Goal: Task Accomplishment & Management: Manage account settings

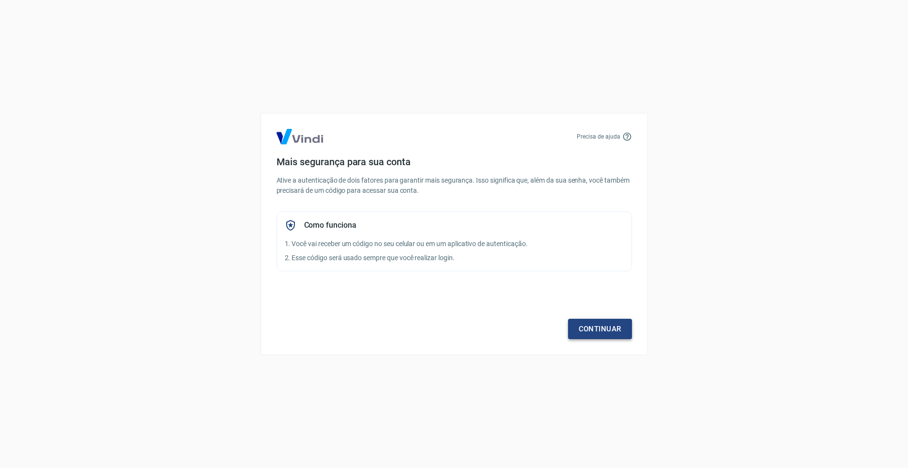
click at [579, 332] on link "Continuar" at bounding box center [600, 329] width 64 height 20
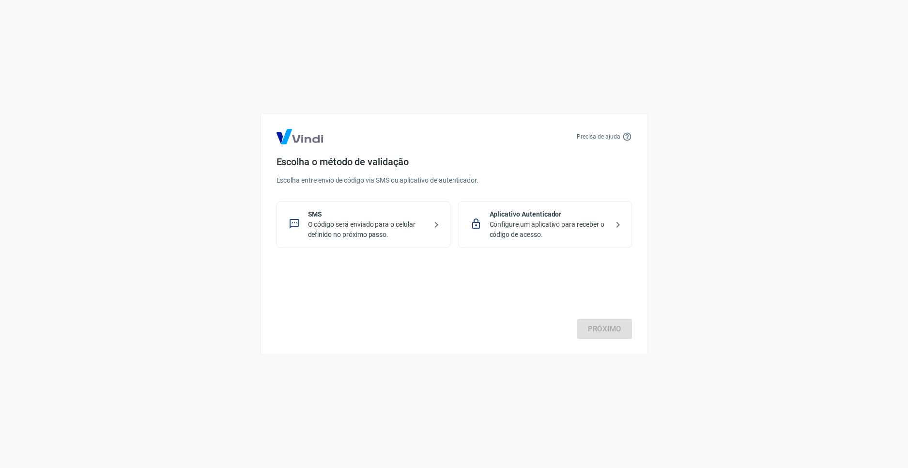
click at [331, 225] on p "O código será enviado para o celular definido no próximo passo." at bounding box center [367, 229] width 119 height 20
click at [599, 330] on link "Próximo" at bounding box center [604, 329] width 55 height 20
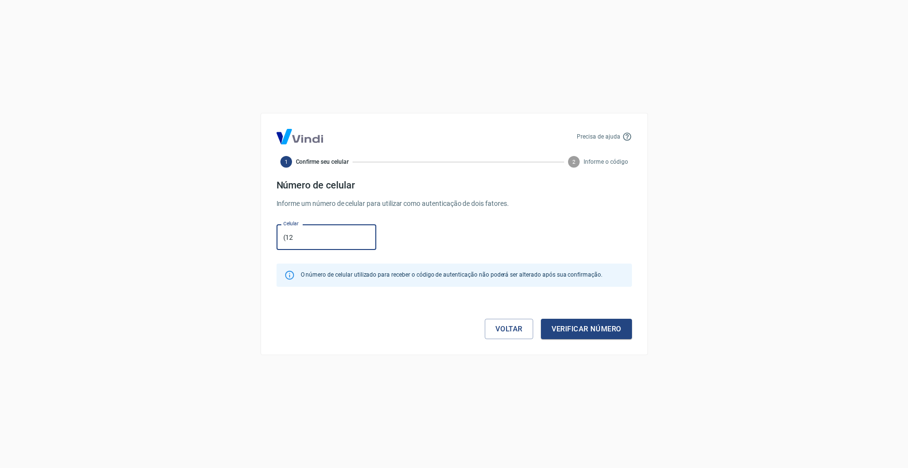
type input "(1"
type input "(45) 99115-2567"
click at [610, 325] on button "Verificar número" at bounding box center [586, 329] width 91 height 20
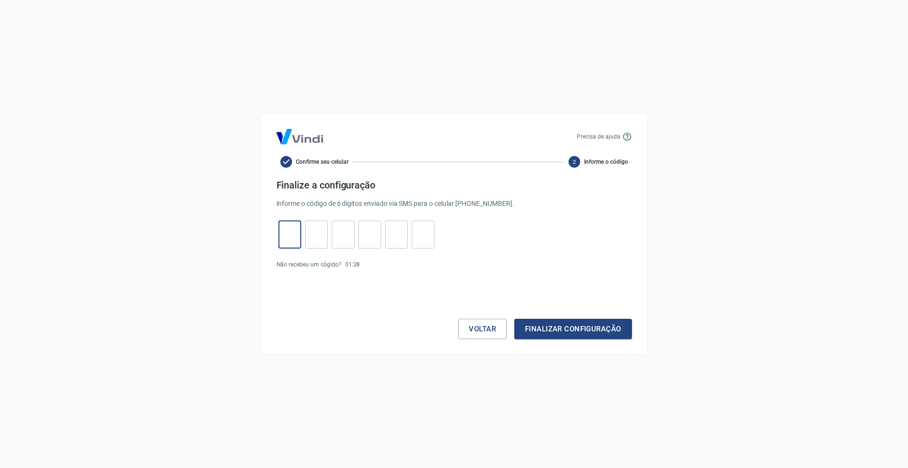
click at [286, 232] on input "tel" at bounding box center [289, 234] width 23 height 21
type input "9"
type input "4"
type input "3"
type input "6"
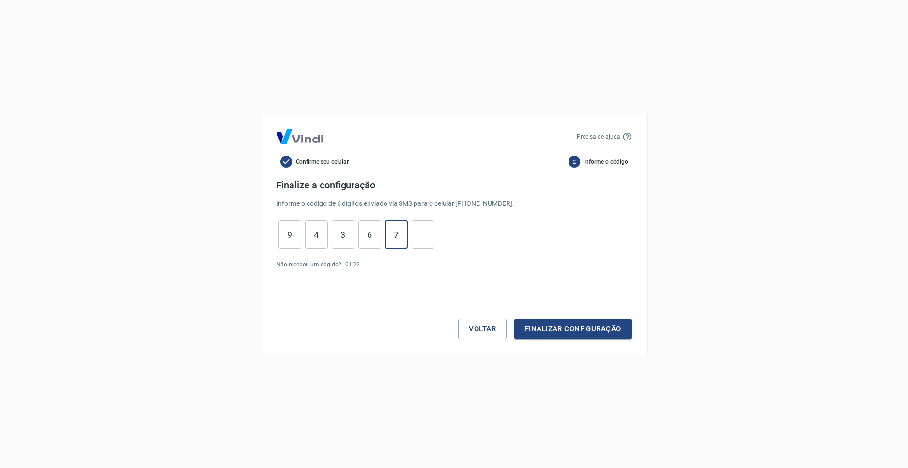
type input "7"
type input "4"
click at [579, 337] on button "Finalizar configuração" at bounding box center [572, 329] width 117 height 20
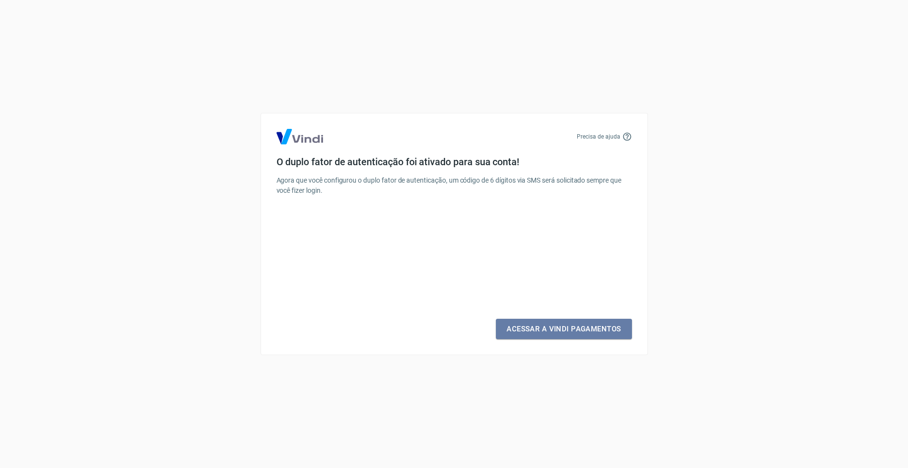
click at [579, 337] on link "Acessar a Vindi Pagamentos" at bounding box center [564, 329] width 136 height 20
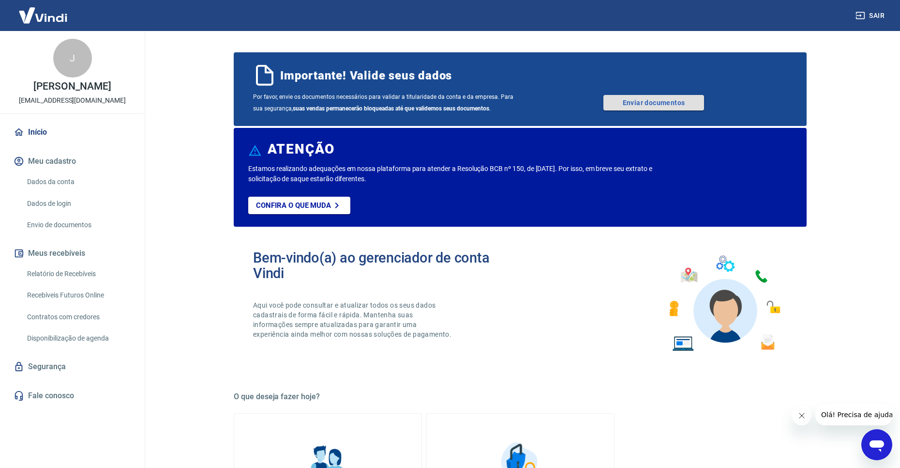
click at [655, 104] on link "Enviar documentos" at bounding box center [654, 102] width 101 height 15
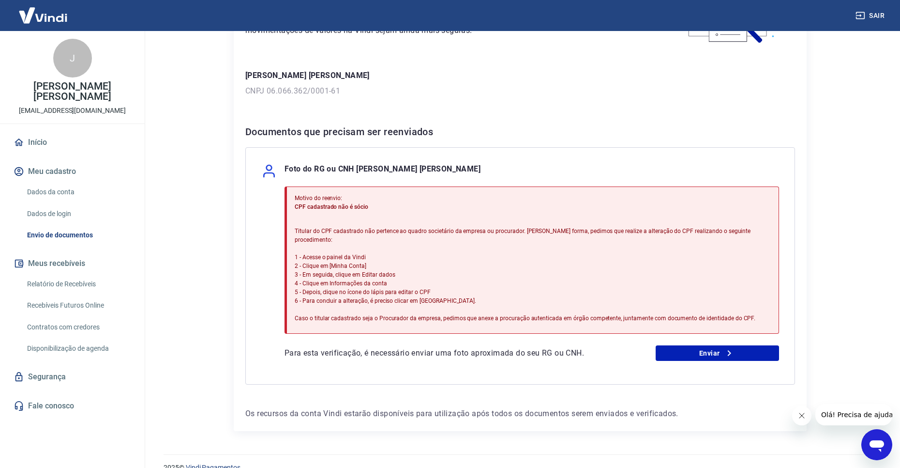
scroll to position [119, 0]
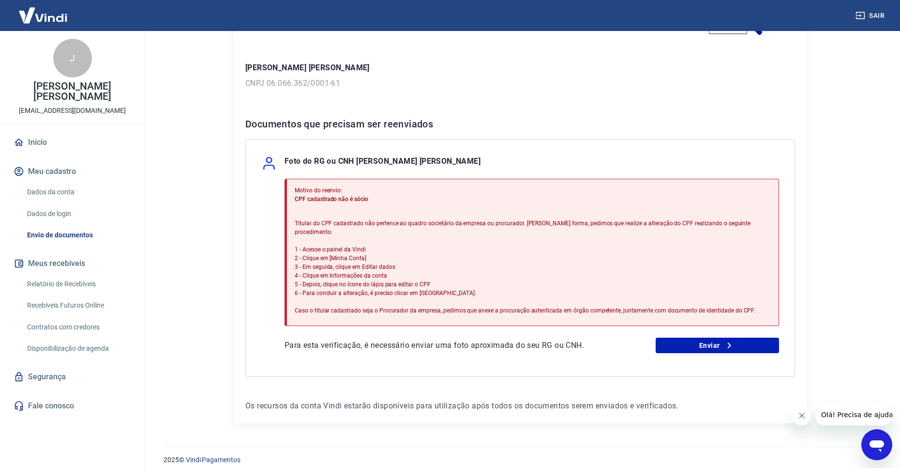
click at [39, 182] on link "Dados da conta" at bounding box center [78, 192] width 110 height 20
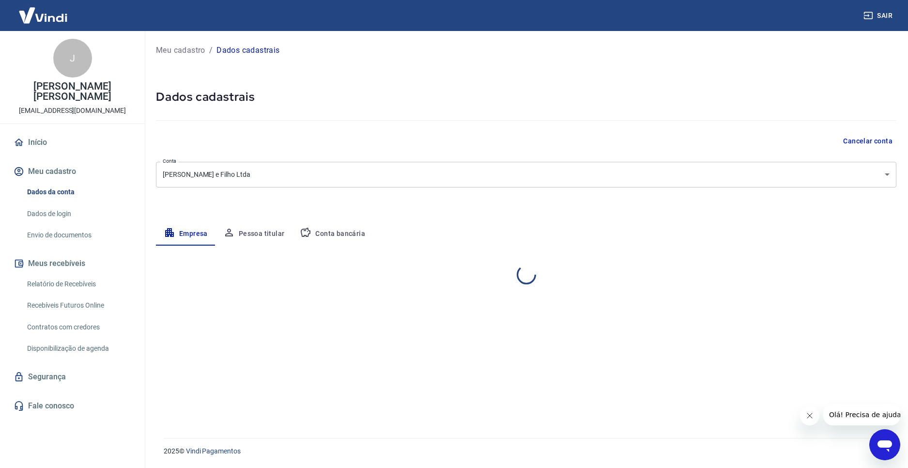
select select "PR"
select select "business"
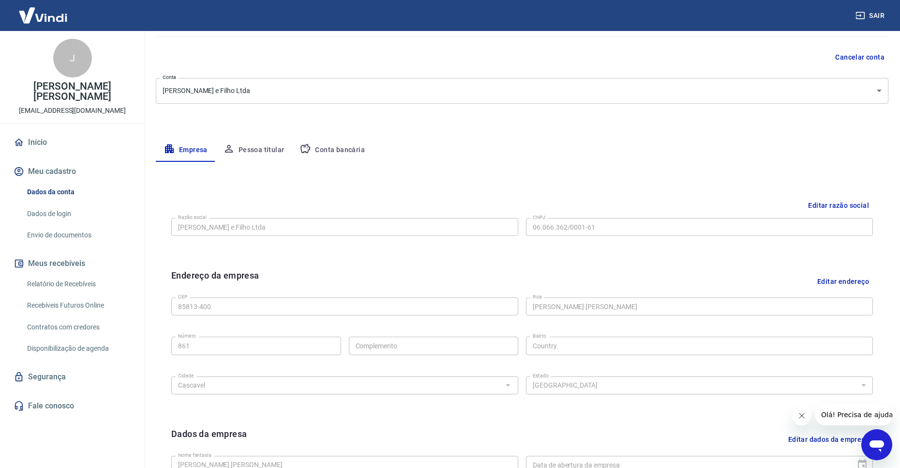
scroll to position [97, 0]
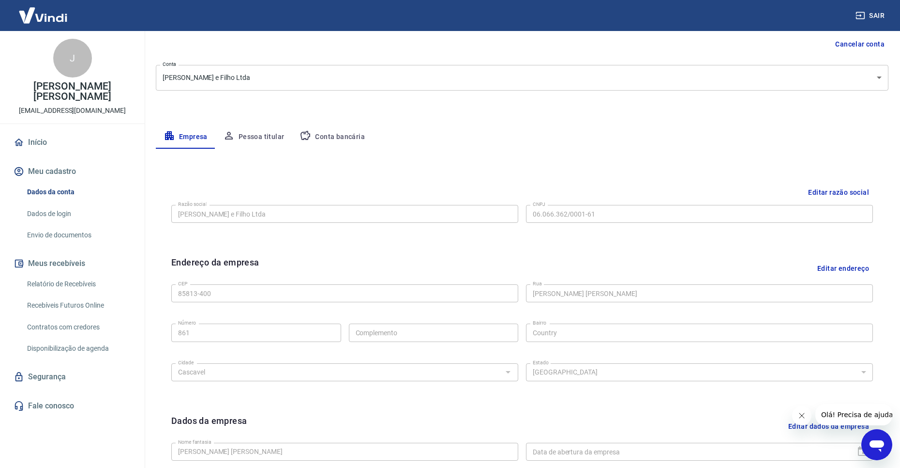
click at [278, 133] on button "Pessoa titular" at bounding box center [253, 136] width 77 height 23
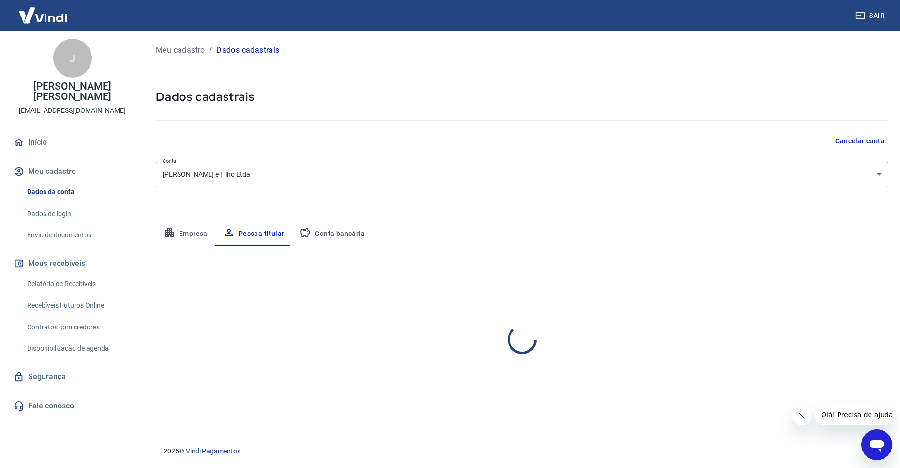
scroll to position [0, 0]
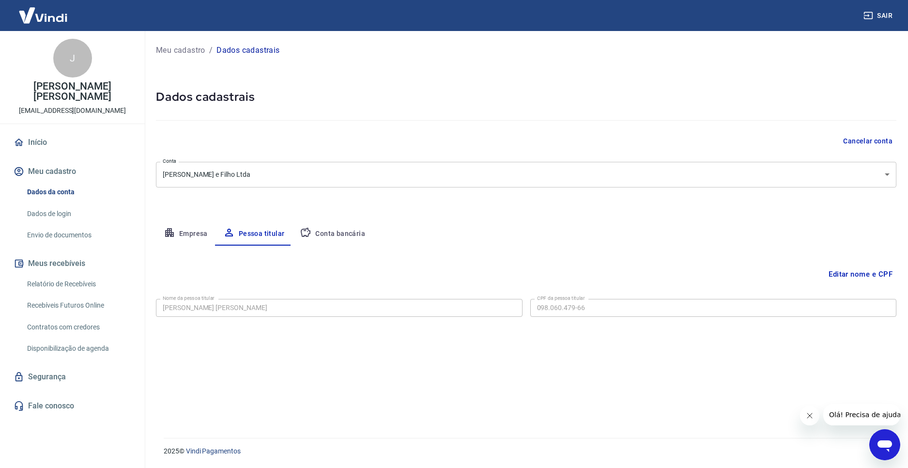
click at [858, 272] on button "Editar nome e CPF" at bounding box center [860, 274] width 72 height 18
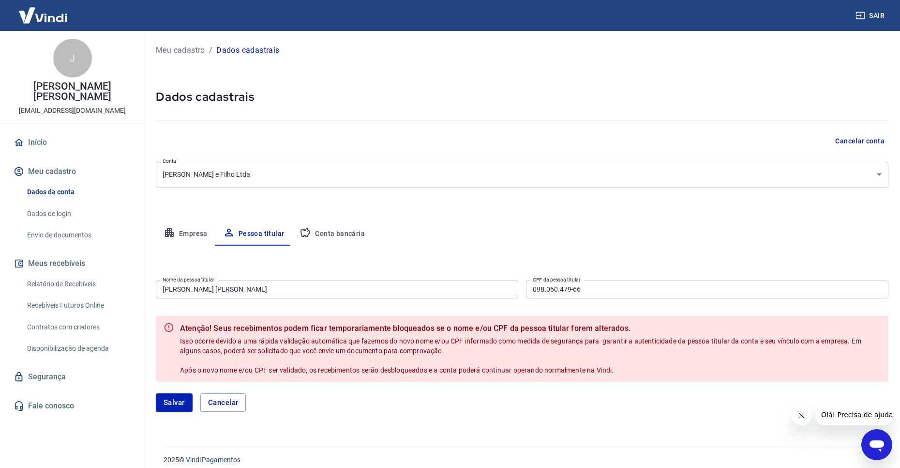
click at [256, 280] on input "[PERSON_NAME]" at bounding box center [337, 289] width 363 height 18
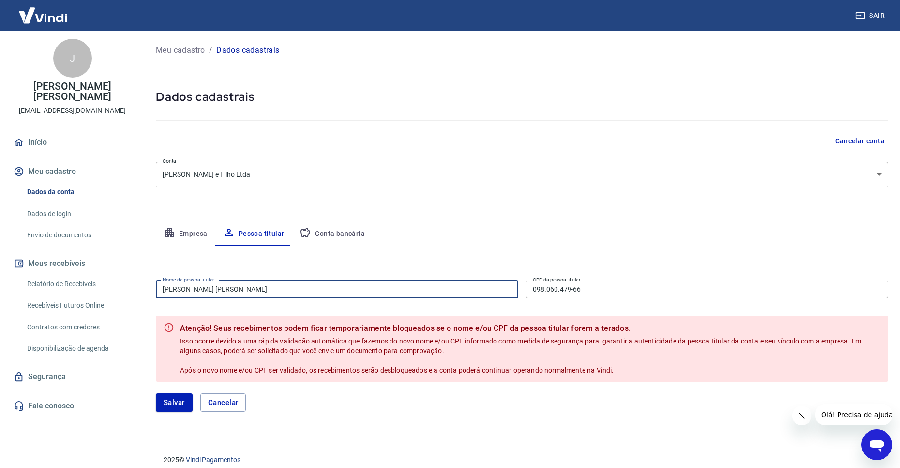
click at [256, 280] on input "[PERSON_NAME]" at bounding box center [337, 289] width 363 height 18
type input "[PERSON_NAME]"
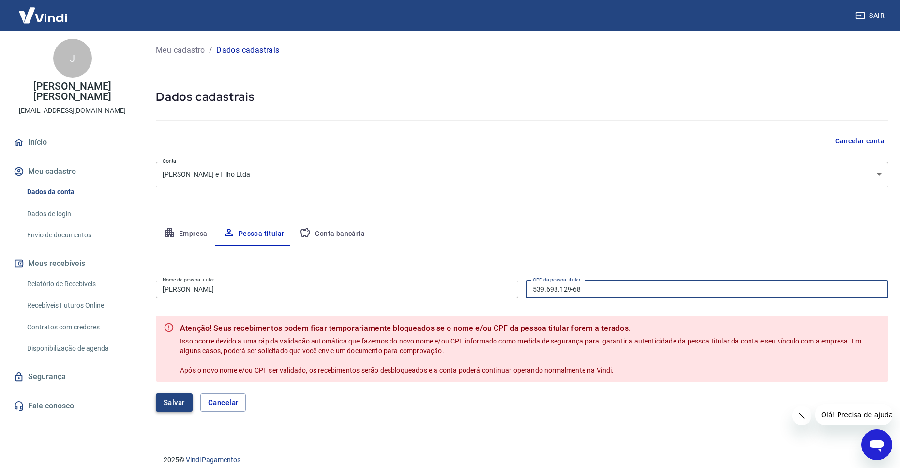
type input "539.698.129-68"
click at [183, 410] on button "Salvar" at bounding box center [174, 402] width 37 height 18
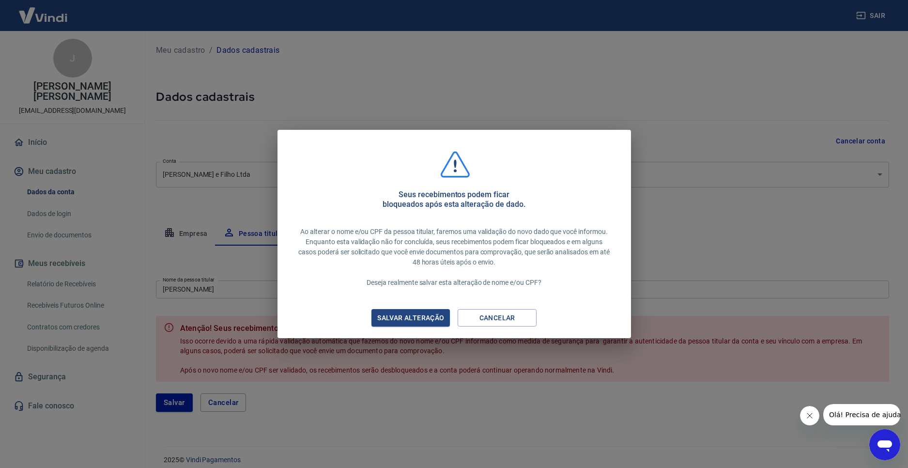
click at [411, 323] on div "Salvar alteração" at bounding box center [411, 318] width 90 height 12
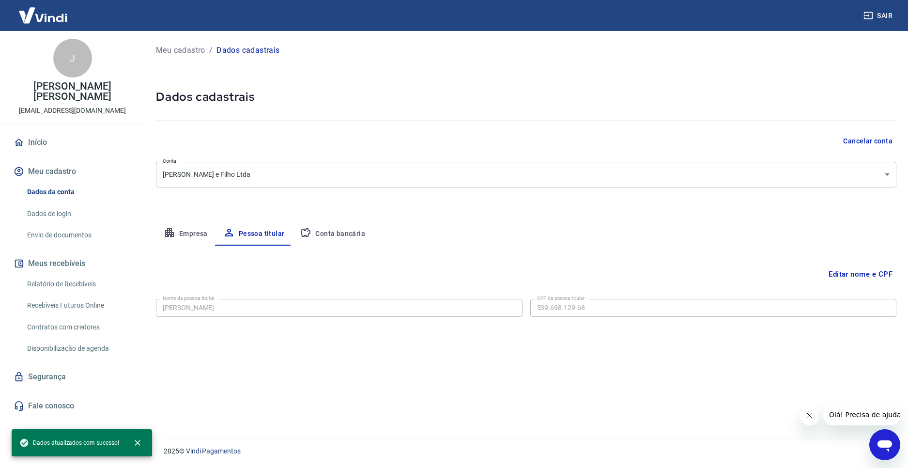
click at [54, 137] on link "Início" at bounding box center [73, 142] width 122 height 21
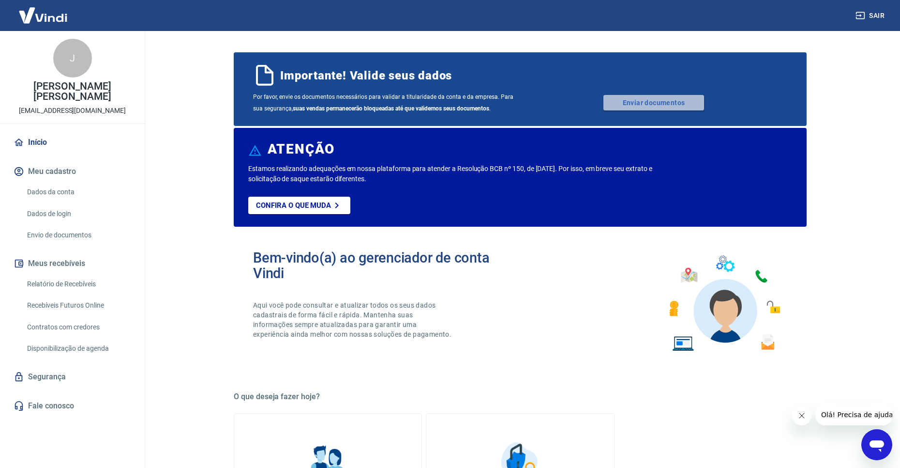
click at [694, 105] on link "Enviar documentos" at bounding box center [654, 102] width 101 height 15
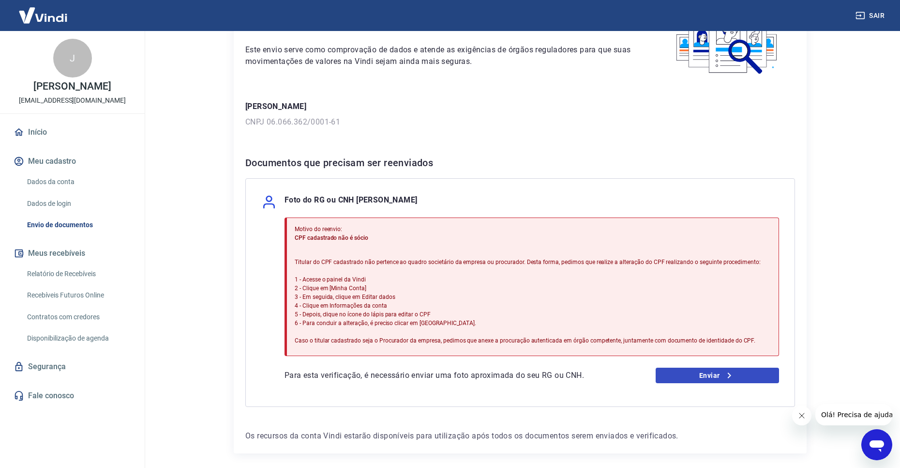
scroll to position [97, 0]
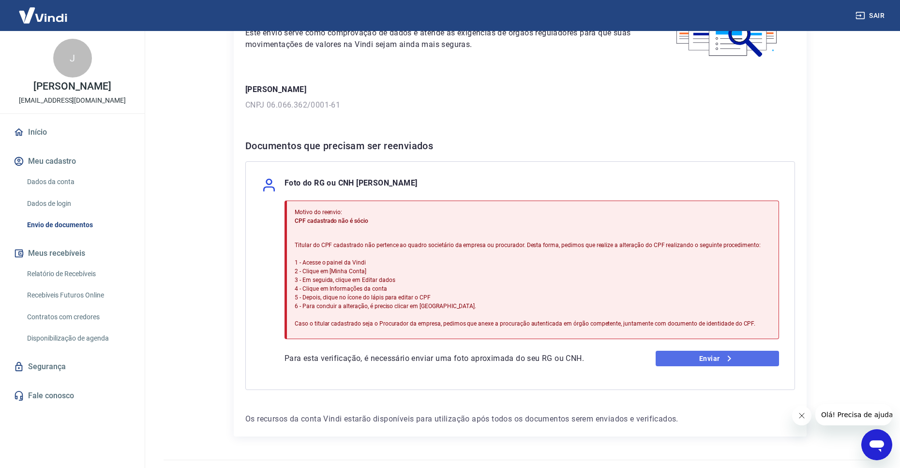
click at [728, 362] on icon at bounding box center [730, 358] width 12 height 12
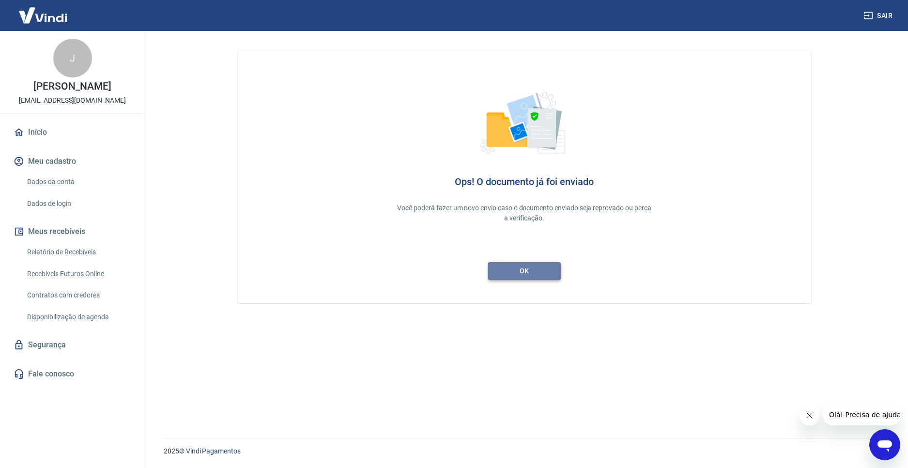
click at [538, 274] on link "ok" at bounding box center [524, 271] width 73 height 18
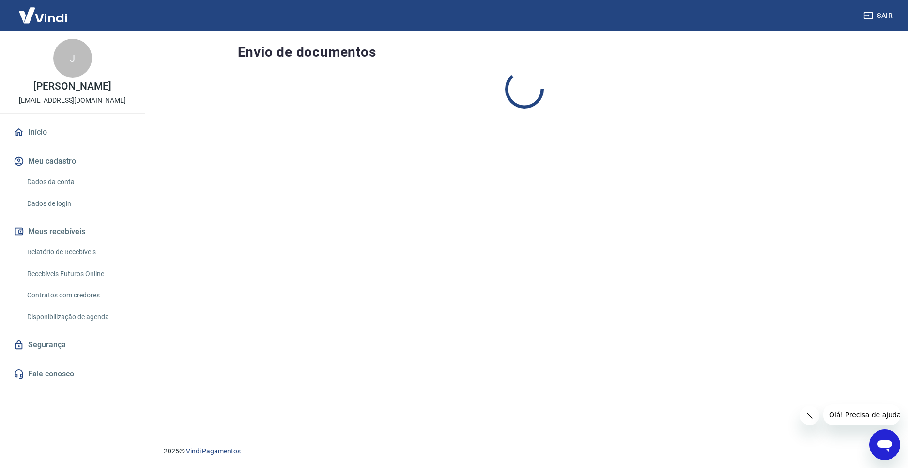
click at [538, 274] on div at bounding box center [524, 242] width 573 height 345
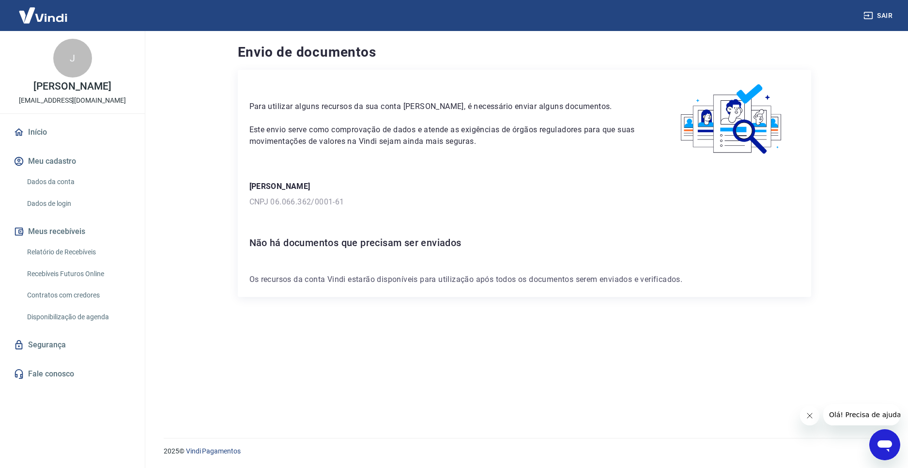
click at [555, 218] on div "Para utilizar alguns recursos da sua conta Vindi, é necessário enviar alguns do…" at bounding box center [524, 183] width 573 height 227
